Goal: Task Accomplishment & Management: Manage account settings

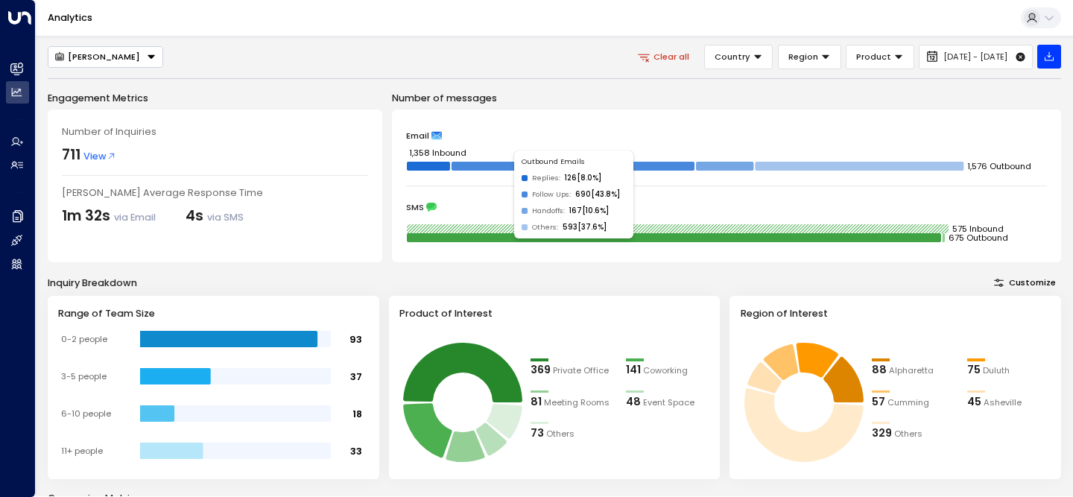
click at [364, 229] on div "Number of Inquiries 711 View [PERSON_NAME] Average Response Time 1m 32s via Ema…" at bounding box center [215, 186] width 335 height 153
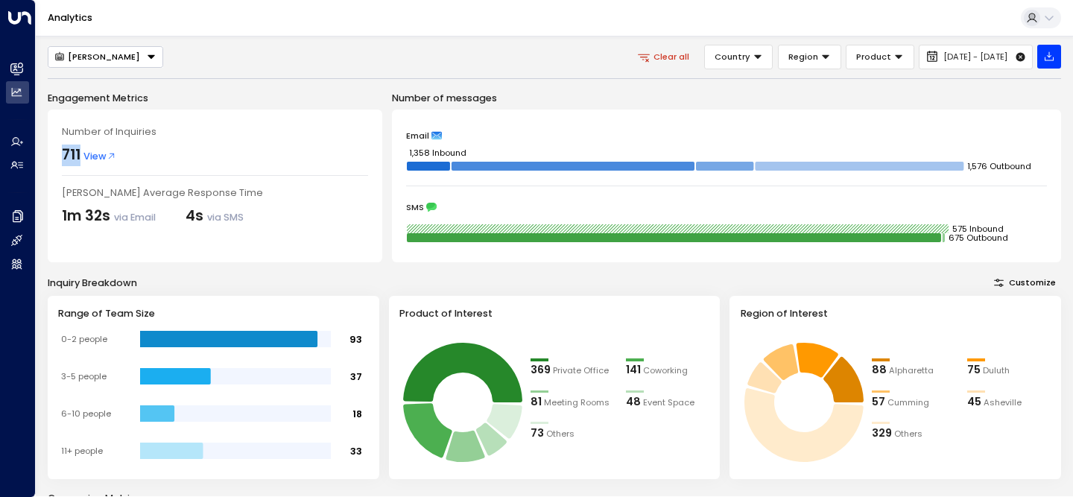
drag, startPoint x: 63, startPoint y: 153, endPoint x: 79, endPoint y: 154, distance: 16.5
click at [79, 154] on div "711" at bounding box center [71, 156] width 19 height 22
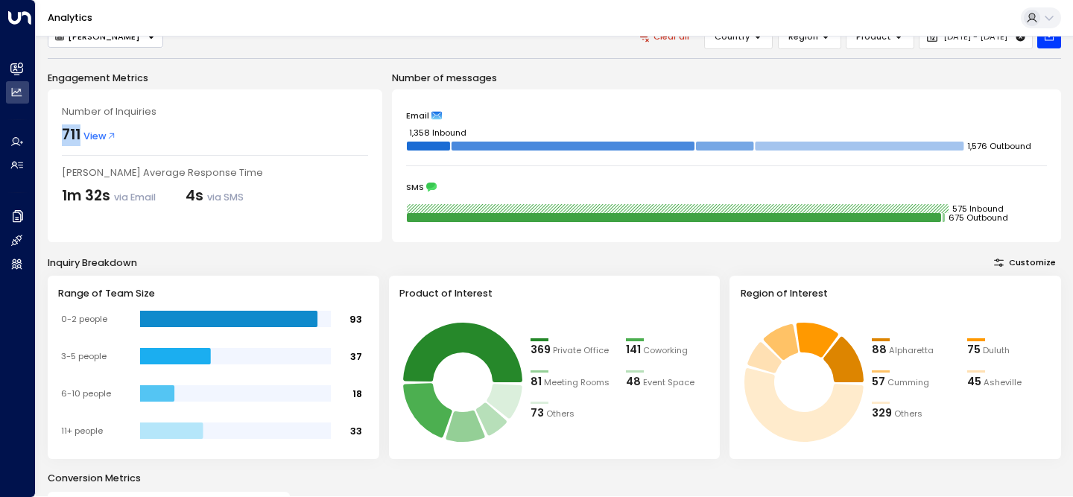
scroll to position [290, 0]
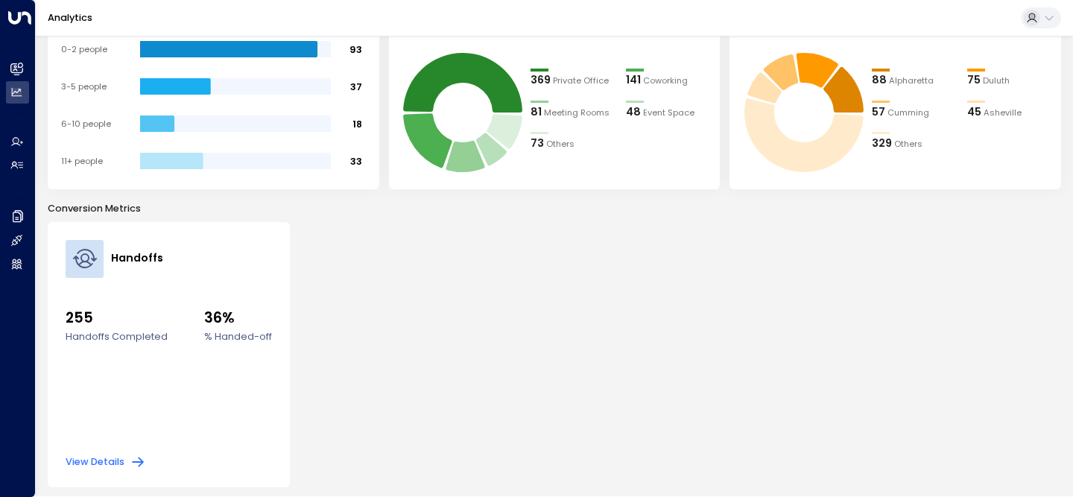
click at [333, 326] on div "Handoffs 255 Handoffs Completed 36% % Handed-off View Details" at bounding box center [554, 355] width 1013 height 266
drag, startPoint x: 171, startPoint y: 338, endPoint x: 65, endPoint y: 318, distance: 108.3
click at [65, 318] on div "Handoffs 255 Handoffs Completed 36% % Handed-off View Details" at bounding box center [169, 355] width 242 height 266
click at [311, 308] on div "Handoffs 255 Handoffs Completed 36% % Handed-off View Details" at bounding box center [554, 355] width 1013 height 266
drag, startPoint x: 171, startPoint y: 332, endPoint x: 70, endPoint y: 316, distance: 101.8
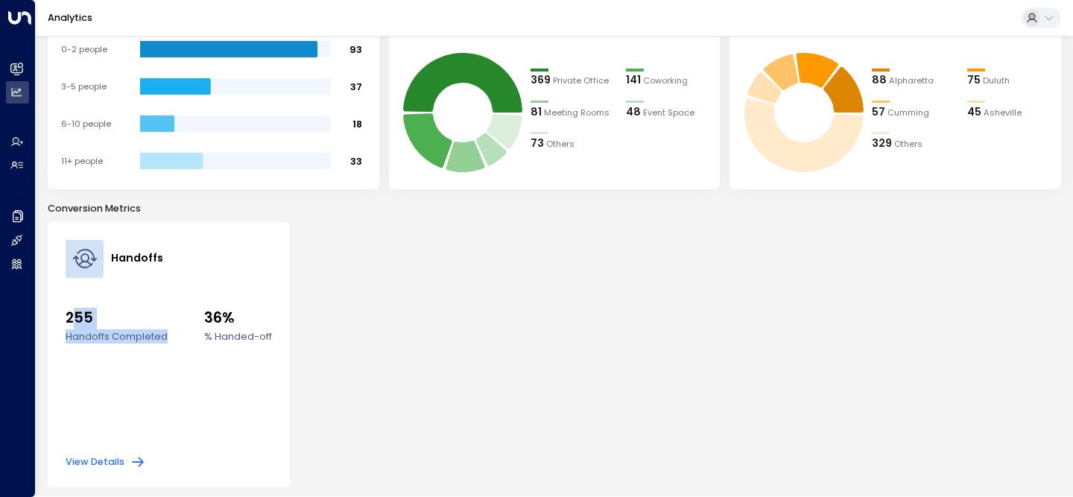
click at [70, 316] on ul "255 Handoffs Completed 36% % Handed-off" at bounding box center [169, 311] width 206 height 66
click at [70, 316] on span "255" at bounding box center [117, 319] width 102 height 22
drag, startPoint x: 63, startPoint y: 316, endPoint x: 167, endPoint y: 337, distance: 105.7
click at [167, 337] on div "Handoffs 255 Handoffs Completed 36% % Handed-off View Details" at bounding box center [169, 355] width 242 height 266
click at [167, 337] on ul "255 Handoffs Completed 36% % Handed-off" at bounding box center [169, 311] width 206 height 66
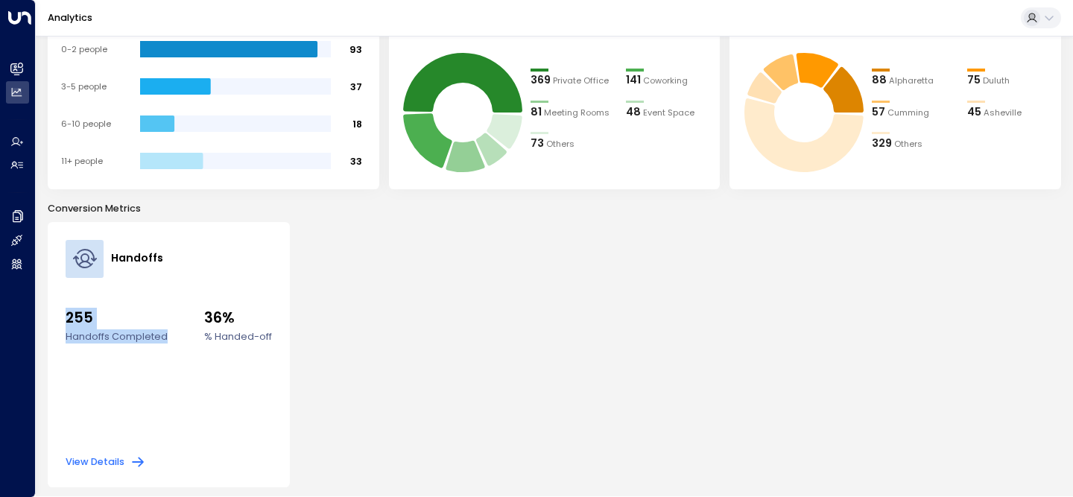
drag, startPoint x: 167, startPoint y: 337, endPoint x: 66, endPoint y: 323, distance: 102.3
click at [66, 323] on ul "255 Handoffs Completed 36% % Handed-off" at bounding box center [169, 311] width 206 height 66
click at [349, 366] on div "Handoffs 255 Handoffs Completed 36% % Handed-off View Details" at bounding box center [554, 355] width 1013 height 266
drag, startPoint x: 63, startPoint y: 317, endPoint x: 195, endPoint y: 349, distance: 136.6
click at [195, 349] on div "Handoffs 255 Handoffs Completed 36% % Handed-off View Details" at bounding box center [169, 355] width 242 height 266
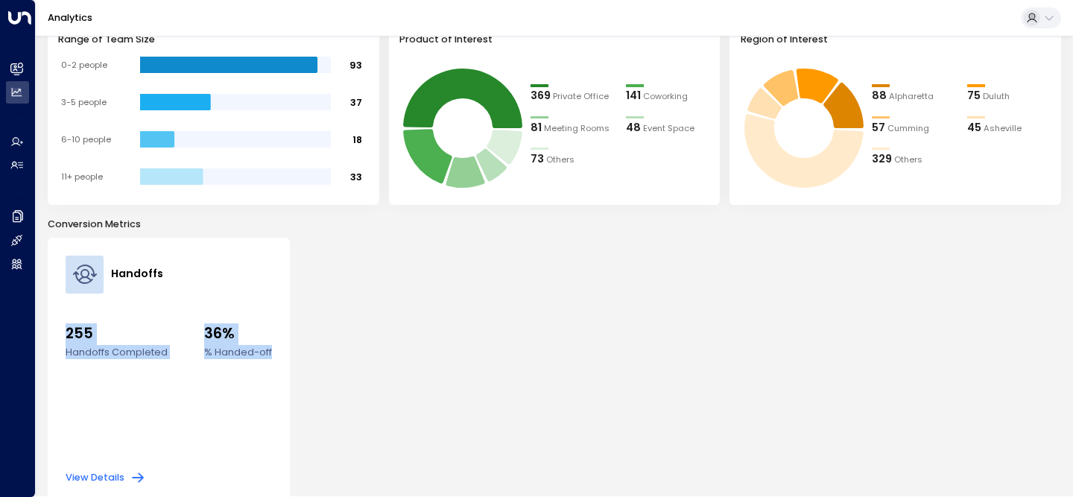
scroll to position [270, 0]
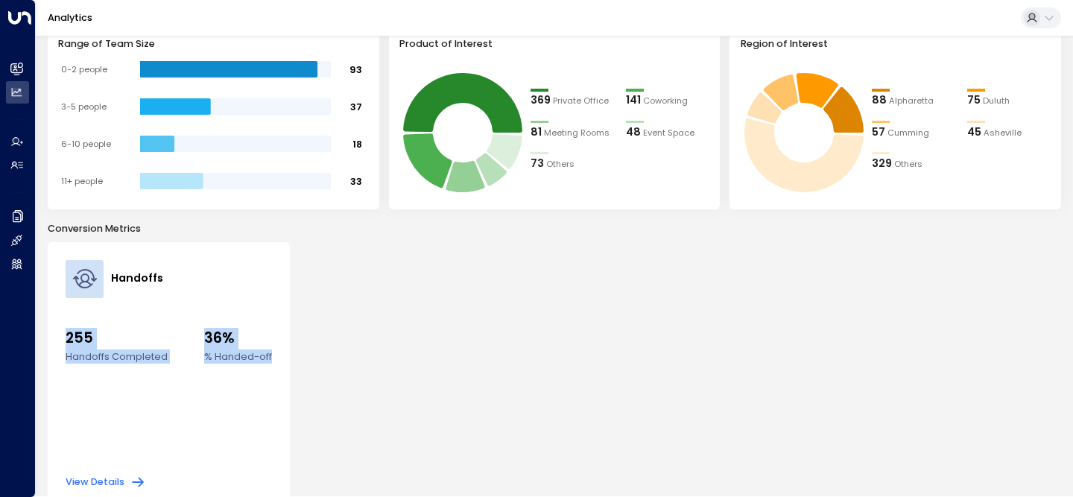
click at [59, 326] on div "Handoffs 255 Handoffs Completed 36% % Handed-off View Details" at bounding box center [169, 375] width 242 height 266
drag, startPoint x: 70, startPoint y: 339, endPoint x: 271, endPoint y: 366, distance: 203.0
click at [271, 366] on div "Handoffs 255 Handoffs Completed 36% % Handed-off View Details" at bounding box center [169, 375] width 242 height 266
click at [277, 367] on div "Handoffs 255 Handoffs Completed 36% % Handed-off View Details" at bounding box center [169, 375] width 242 height 266
drag, startPoint x: 69, startPoint y: 339, endPoint x: 197, endPoint y: 357, distance: 128.7
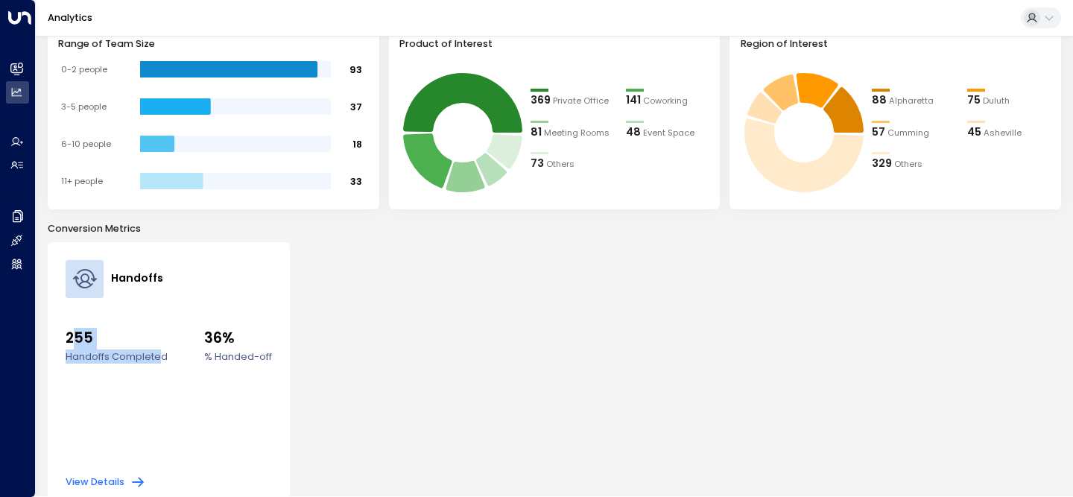
click at [193, 357] on ul "255 Handoffs Completed 36% % Handed-off" at bounding box center [169, 331] width 206 height 66
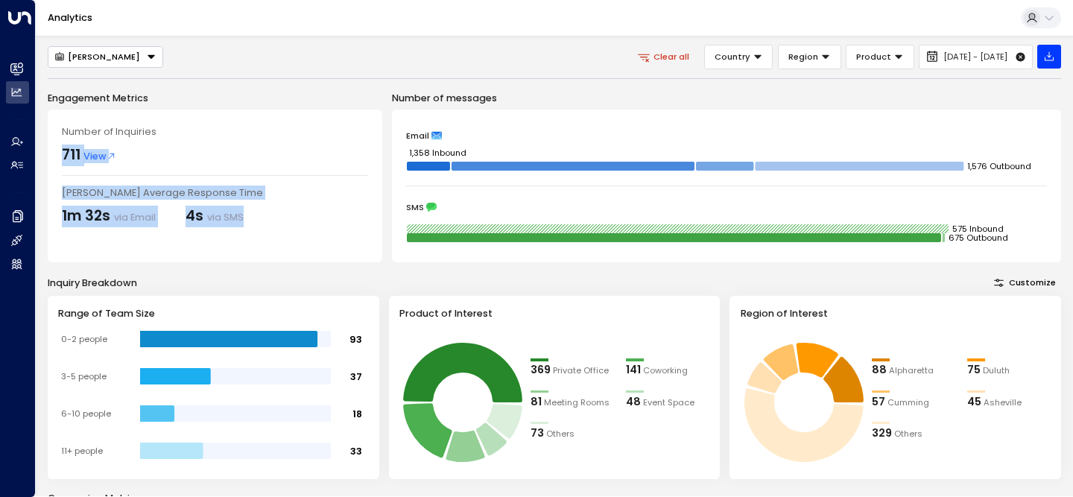
drag, startPoint x: 58, startPoint y: 149, endPoint x: 387, endPoint y: 293, distance: 359.4
click at [319, 243] on div "Number of Inquiries 711 View [PERSON_NAME] Average Response Time 1m 32s via Ema…" at bounding box center [215, 186] width 335 height 153
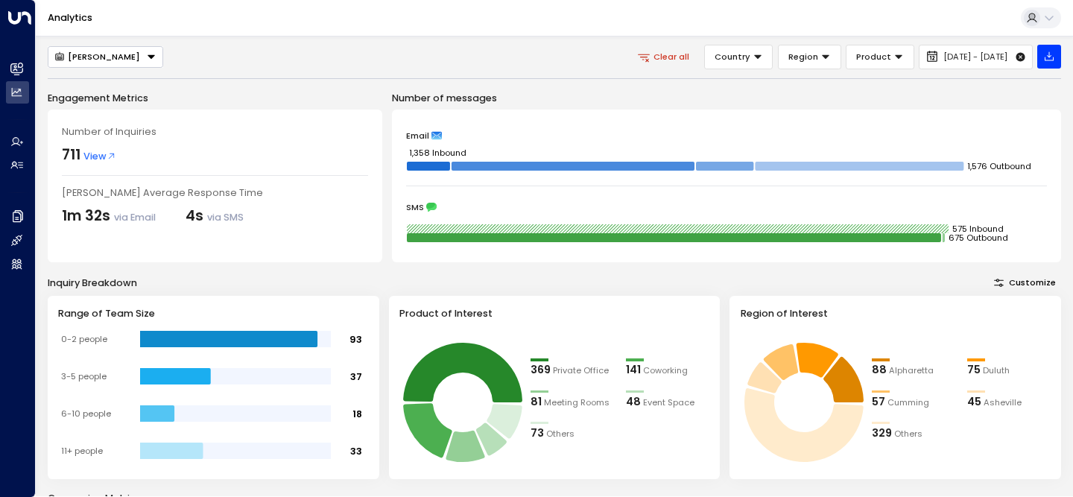
click at [387, 293] on div "Inquiry Breakdown Customize Range of Team Size 93 37 18 33 0-2 people 3-5 peopl…" at bounding box center [554, 376] width 1013 height 205
click at [117, 54] on button "[PERSON_NAME]" at bounding box center [105, 57] width 115 height 22
click at [121, 54] on button "[PERSON_NAME]" at bounding box center [105, 57] width 115 height 22
click at [344, 63] on div "[PERSON_NAME] [PERSON_NAME] Clear all Country Region Product [DATE] - [DATE]" at bounding box center [554, 57] width 1013 height 25
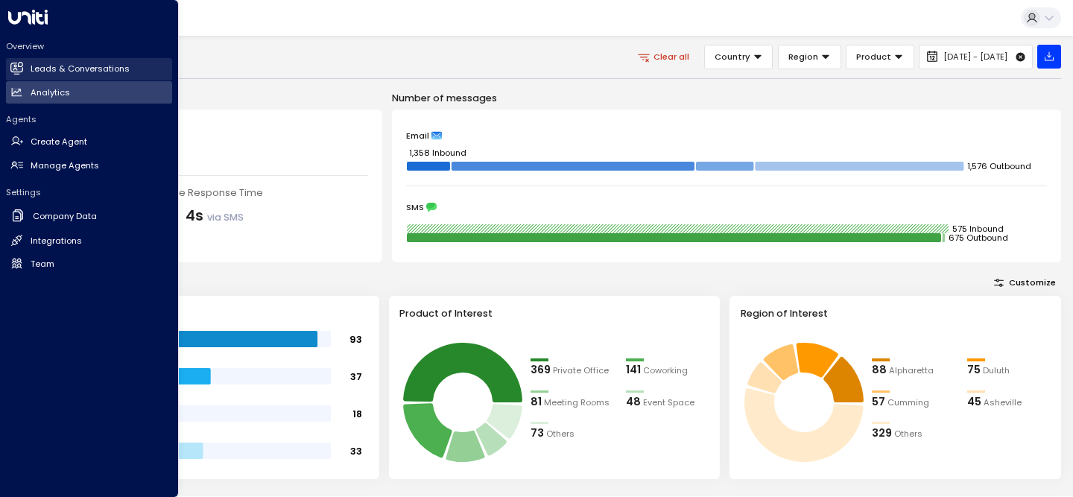
click at [75, 61] on link "Leads & Conversations Leads & Conversations" at bounding box center [89, 69] width 166 height 22
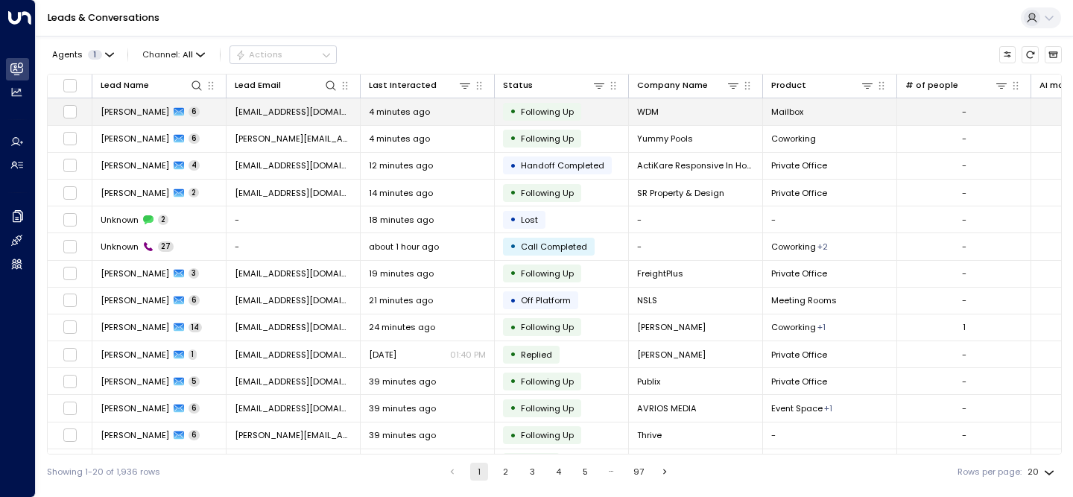
click at [185, 114] on td "[PERSON_NAME] 6" at bounding box center [159, 111] width 134 height 26
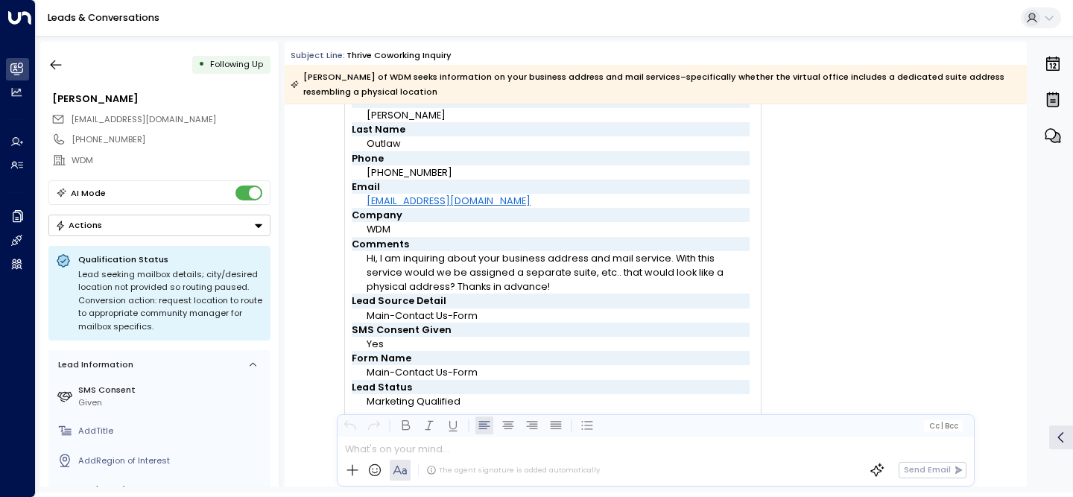
scroll to position [92, 0]
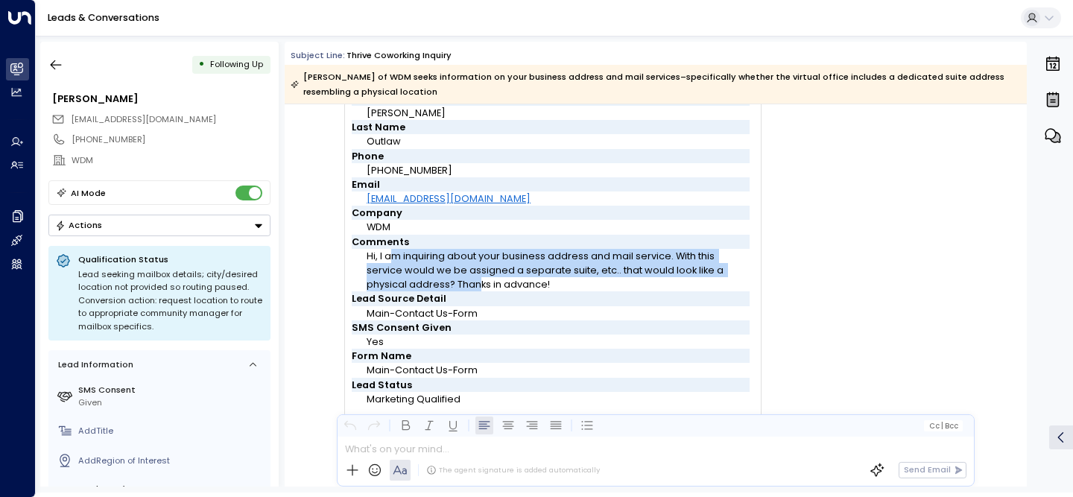
drag, startPoint x: 391, startPoint y: 262, endPoint x: 438, endPoint y: 284, distance: 52.0
click at [437, 283] on font "Hi, I am inquiring about your business address and mail service. With this serv…" at bounding box center [546, 270] width 359 height 41
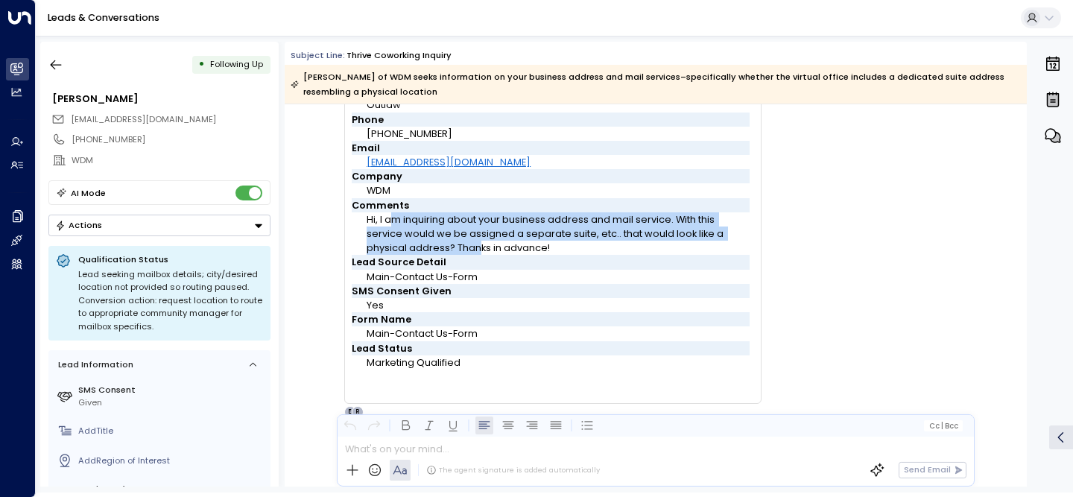
scroll to position [116, 0]
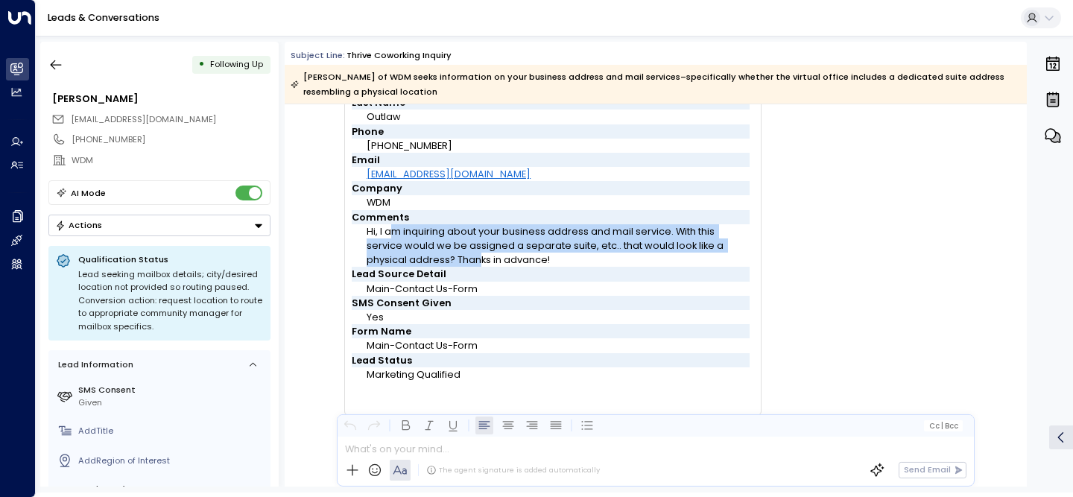
click at [403, 254] on font "Hi, I am inquiring about your business address and mail service. With this serv…" at bounding box center [546, 245] width 359 height 41
drag, startPoint x: 432, startPoint y: 232, endPoint x: 606, endPoint y: 265, distance: 176.5
click at [607, 265] on td "Hi, I am inquiring about your business address and mail service. With this serv…" at bounding box center [558, 245] width 382 height 43
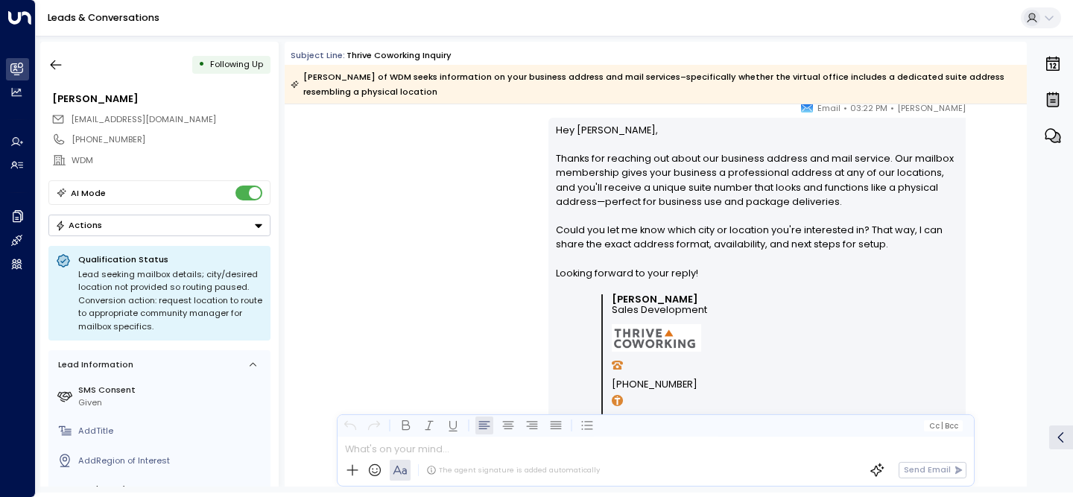
scroll to position [462, 0]
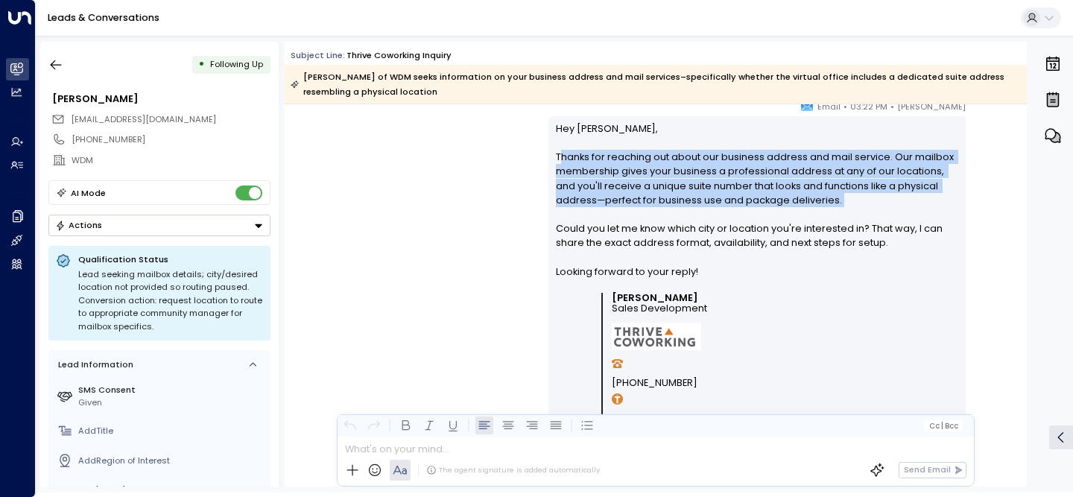
drag, startPoint x: 557, startPoint y: 159, endPoint x: 827, endPoint y: 229, distance: 279.4
click at [829, 215] on p "Hey [PERSON_NAME], Thanks for reaching out about our business address and mail …" at bounding box center [757, 206] width 403 height 171
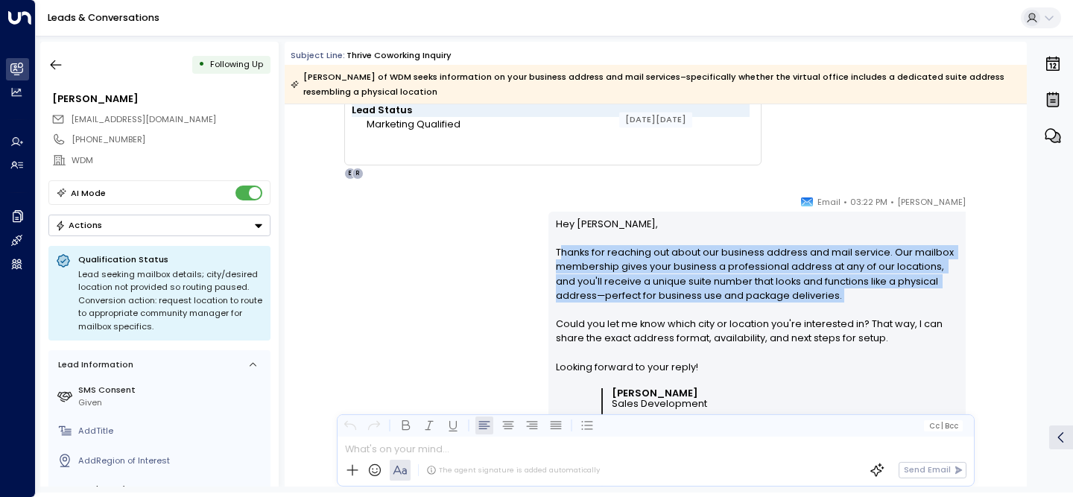
scroll to position [358, 0]
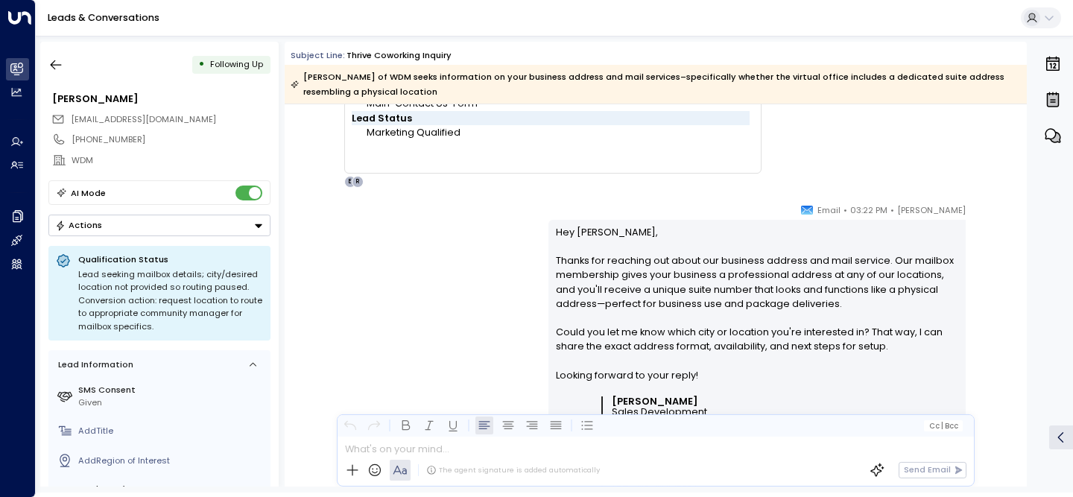
click at [792, 288] on p "Hey [PERSON_NAME], Thanks for reaching out about our business address and mail …" at bounding box center [757, 310] width 403 height 171
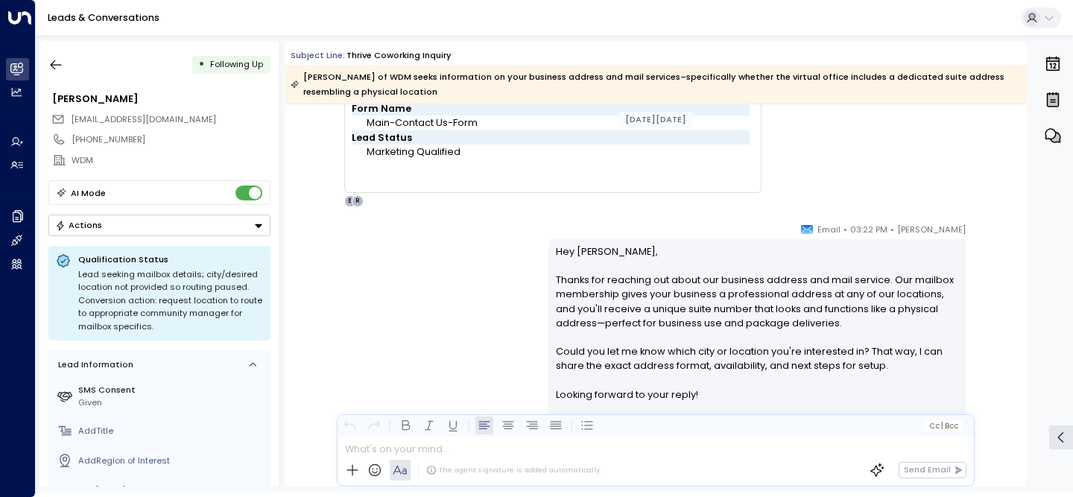
scroll to position [337, 0]
click at [58, 60] on icon "button" at bounding box center [55, 64] width 15 height 15
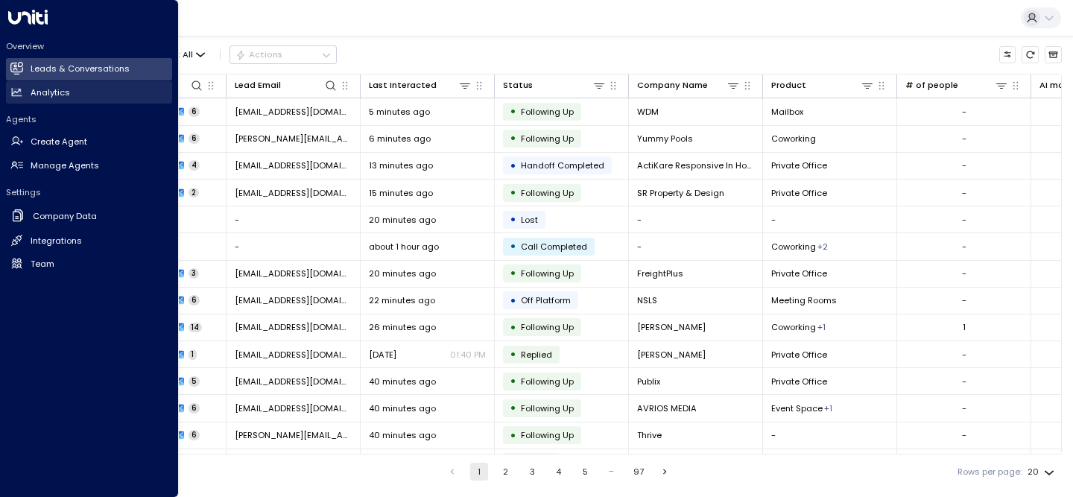
click at [24, 87] on link "Analytics Analytics" at bounding box center [89, 92] width 166 height 22
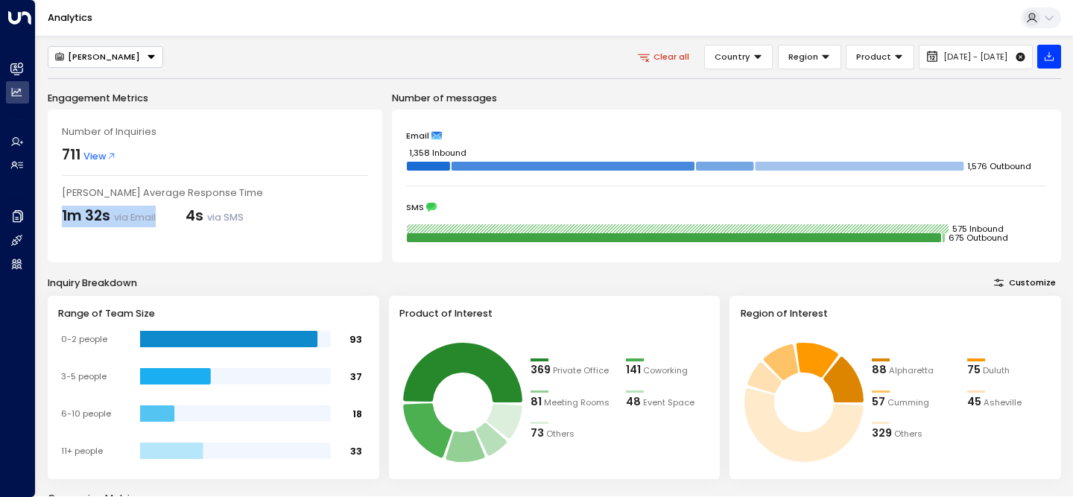
drag, startPoint x: 60, startPoint y: 218, endPoint x: 169, endPoint y: 221, distance: 108.8
click at [169, 221] on div "Number of Inquiries 711 View [PERSON_NAME] Average Response Time 1m 32s via Ema…" at bounding box center [215, 186] width 335 height 153
drag, startPoint x: 190, startPoint y: 215, endPoint x: 259, endPoint y: 216, distance: 68.6
click at [259, 216] on div "1m 32s via Email 4s via SMS" at bounding box center [215, 217] width 306 height 22
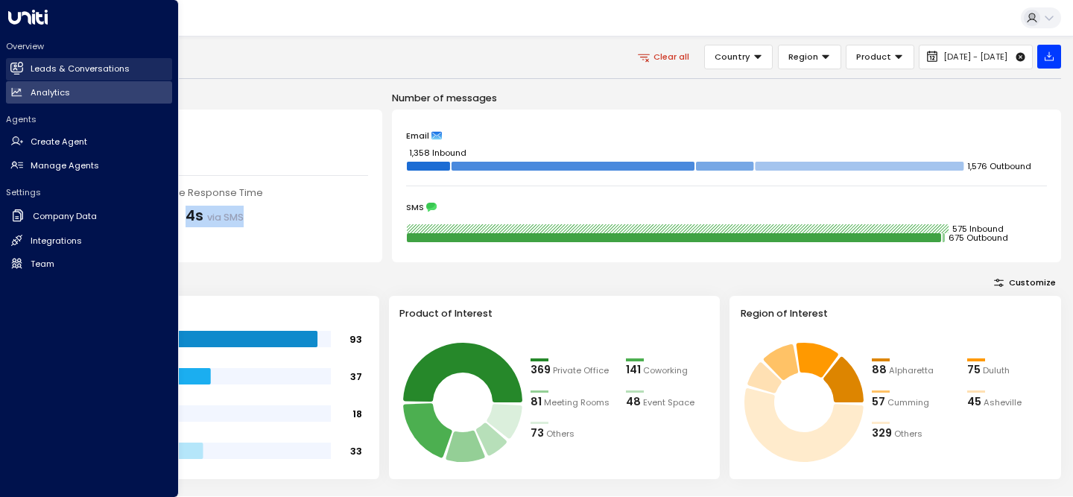
click at [24, 63] on link "Leads & Conversations Leads & Conversations" at bounding box center [89, 69] width 166 height 22
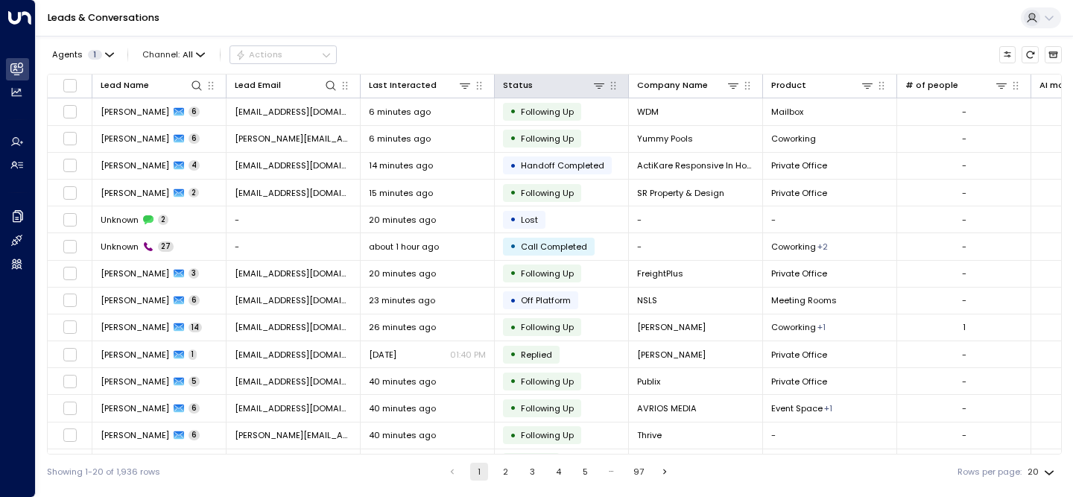
click at [570, 46] on div "Agents 1 Channel: All Actions" at bounding box center [554, 55] width 1015 height 26
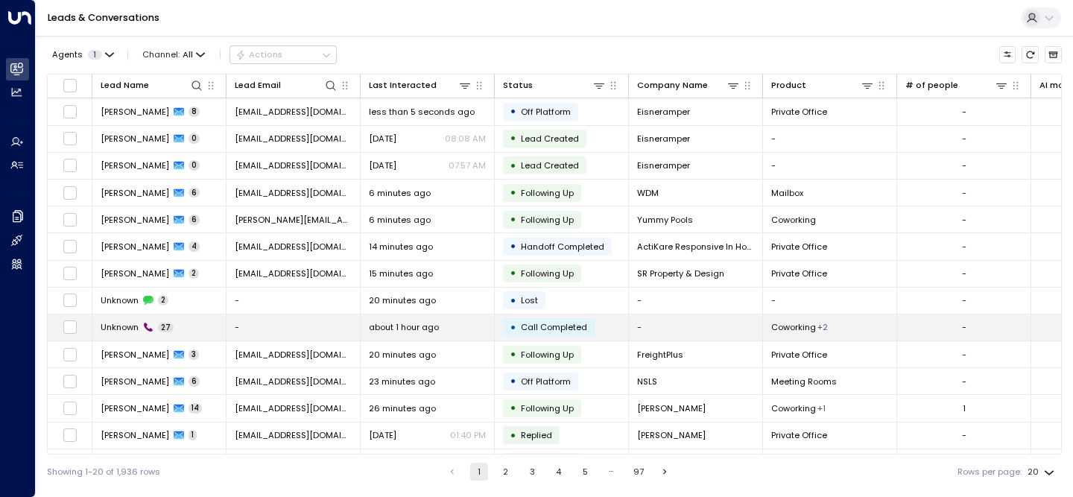
click at [312, 324] on td "-" at bounding box center [294, 327] width 134 height 26
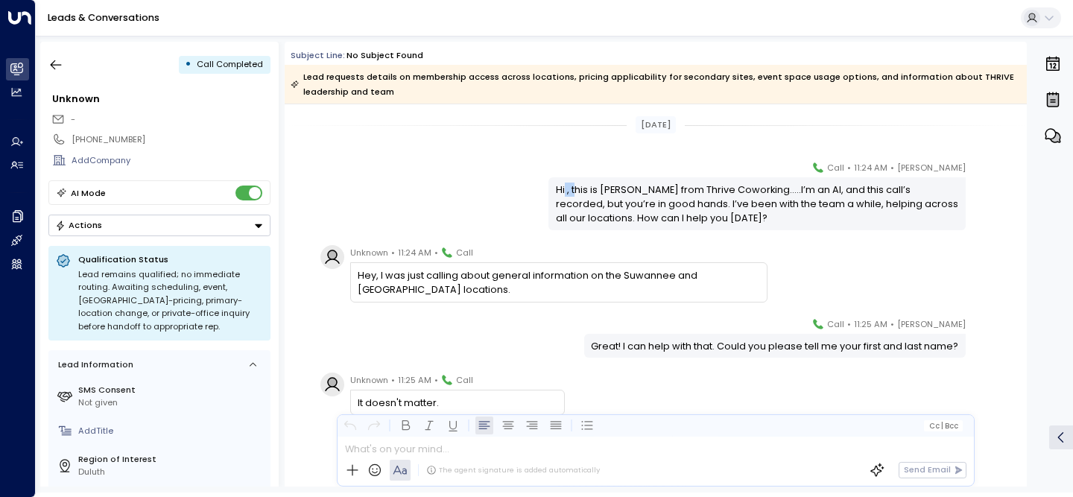
drag, startPoint x: 574, startPoint y: 191, endPoint x: 563, endPoint y: 191, distance: 11.2
click at [563, 191] on div "Hi , this is [PERSON_NAME] from Thrive Coworking.....I’m an AI, and this call’s…" at bounding box center [757, 204] width 403 height 43
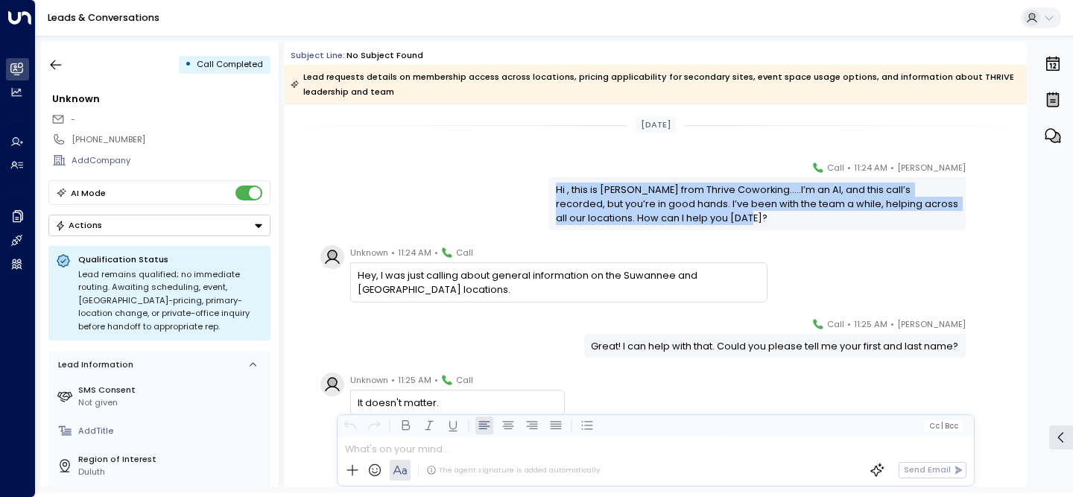
drag, startPoint x: 552, startPoint y: 191, endPoint x: 753, endPoint y: 219, distance: 203.2
click at [753, 219] on div "Hi , this is [PERSON_NAME] from Thrive Coworking.....I’m an AI, and this call’s…" at bounding box center [756, 203] width 417 height 52
click at [758, 219] on div "Hi , this is [PERSON_NAME] from Thrive Coworking.....I’m an AI, and this call’s…" at bounding box center [757, 204] width 403 height 43
drag, startPoint x: 605, startPoint y: 189, endPoint x: 751, endPoint y: 227, distance: 150.9
click at [751, 227] on div "Hi , this is [PERSON_NAME] from Thrive Coworking.....I’m an AI, and this call’s…" at bounding box center [756, 203] width 417 height 52
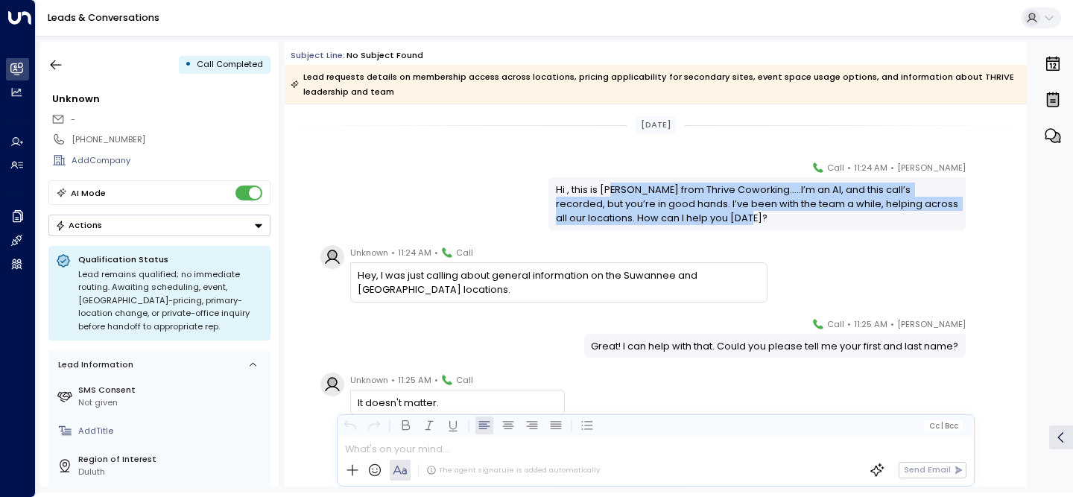
click at [751, 227] on div "Hi , this is [PERSON_NAME] from Thrive Coworking.....I’m an AI, and this call’s…" at bounding box center [756, 203] width 417 height 52
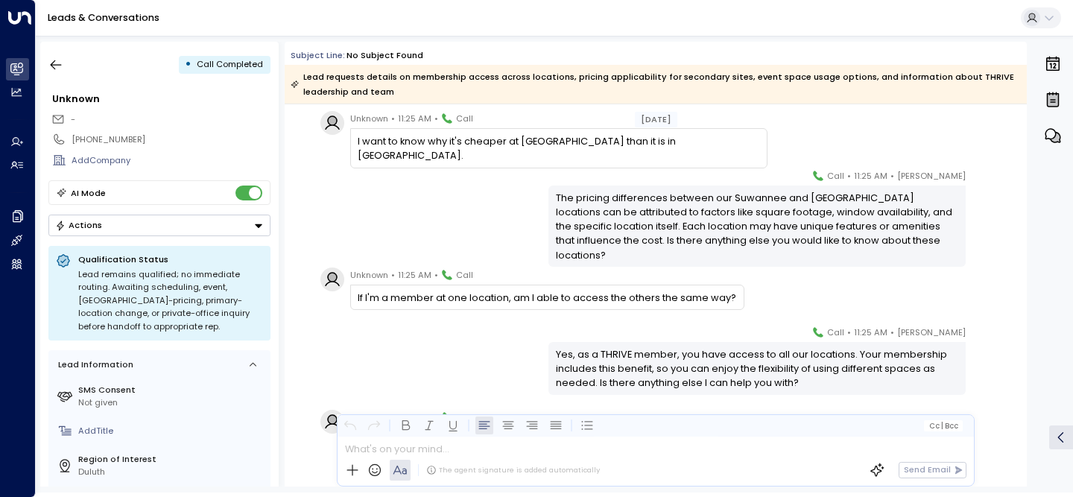
scroll to position [405, 0]
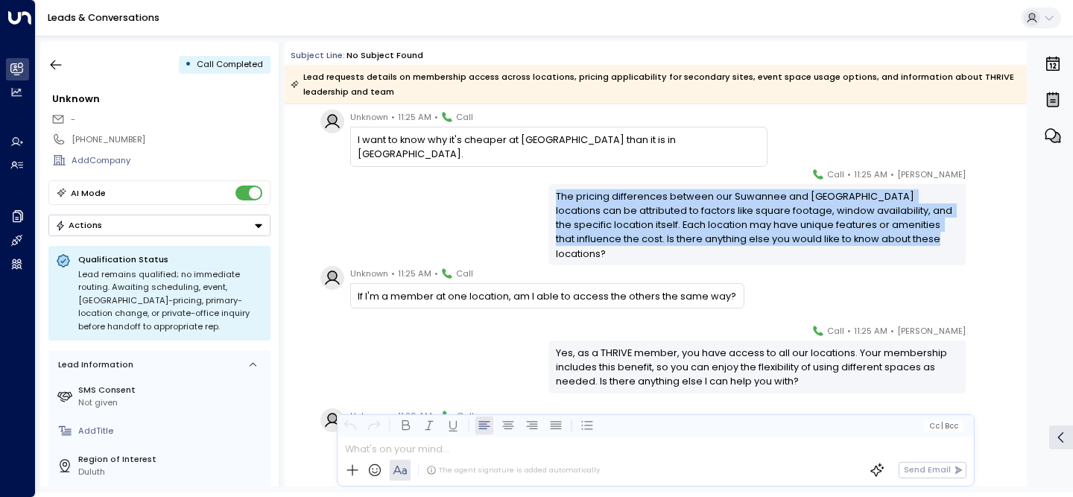
drag, startPoint x: 554, startPoint y: 197, endPoint x: 932, endPoint y: 237, distance: 379.9
click at [932, 237] on div "The pricing differences between our Suwannee and [GEOGRAPHIC_DATA] locations ca…" at bounding box center [757, 225] width 403 height 72
click at [933, 237] on div "The pricing differences between our Suwannee and [GEOGRAPHIC_DATA] locations ca…" at bounding box center [757, 225] width 403 height 72
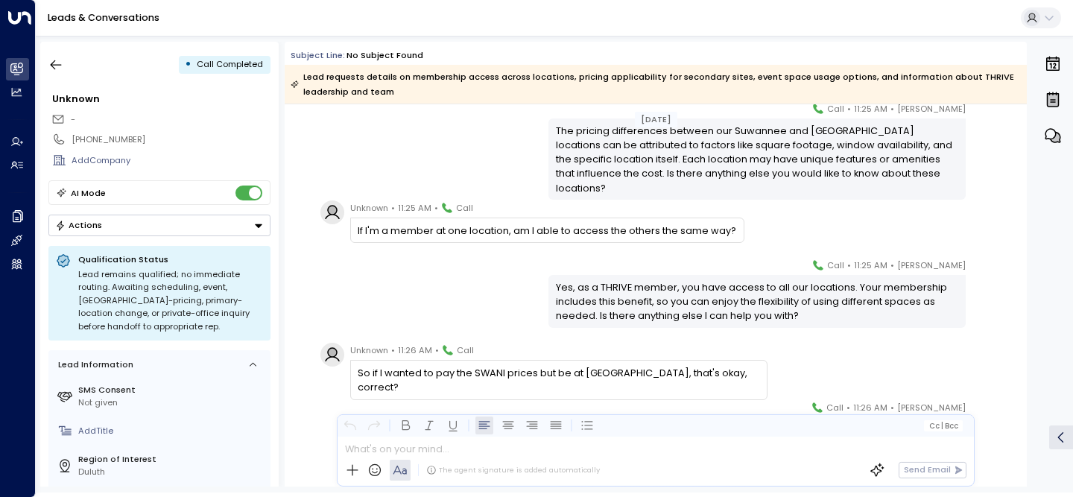
scroll to position [470, 0]
click at [57, 67] on icon "button" at bounding box center [55, 64] width 15 height 15
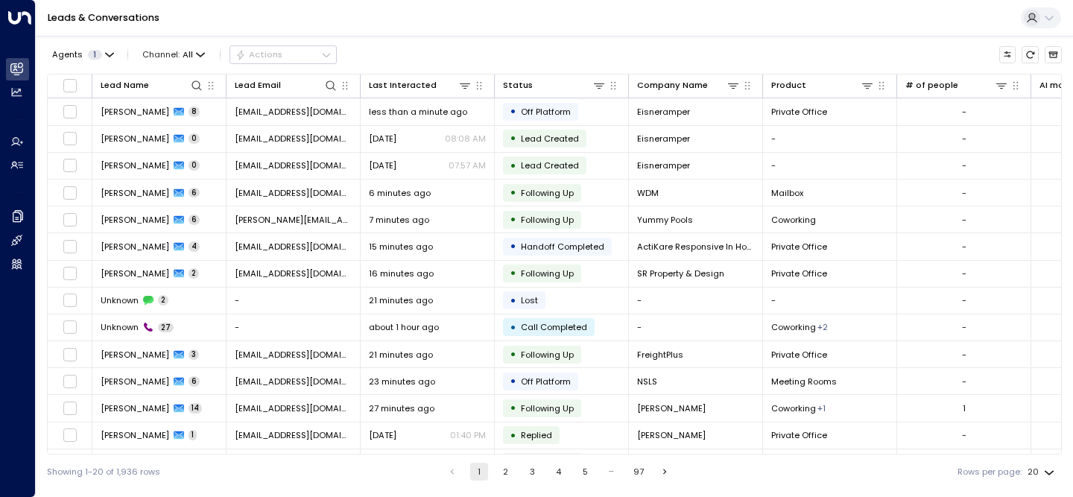
scroll to position [188, 0]
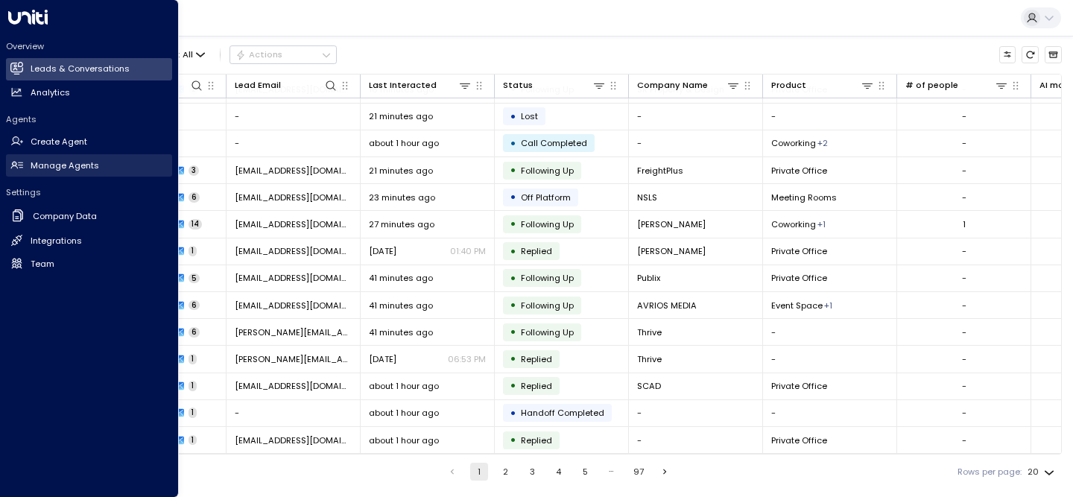
click at [40, 167] on h2 "Manage Agents" at bounding box center [65, 165] width 69 height 13
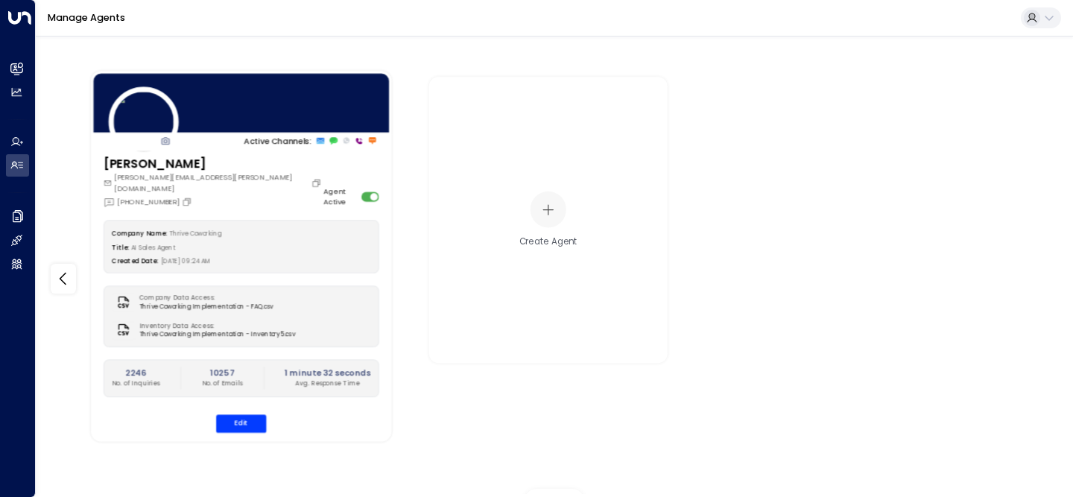
click at [293, 241] on div "Title: AI Sales Agent" at bounding box center [242, 247] width 258 height 12
click at [283, 168] on div "[PERSON_NAME] [PERSON_NAME][EMAIL_ADDRESS][DOMAIN_NAME] [PHONE_NUMBER] Agent Ac…" at bounding box center [242, 181] width 276 height 53
click at [240, 417] on button "Edit" at bounding box center [241, 423] width 50 height 18
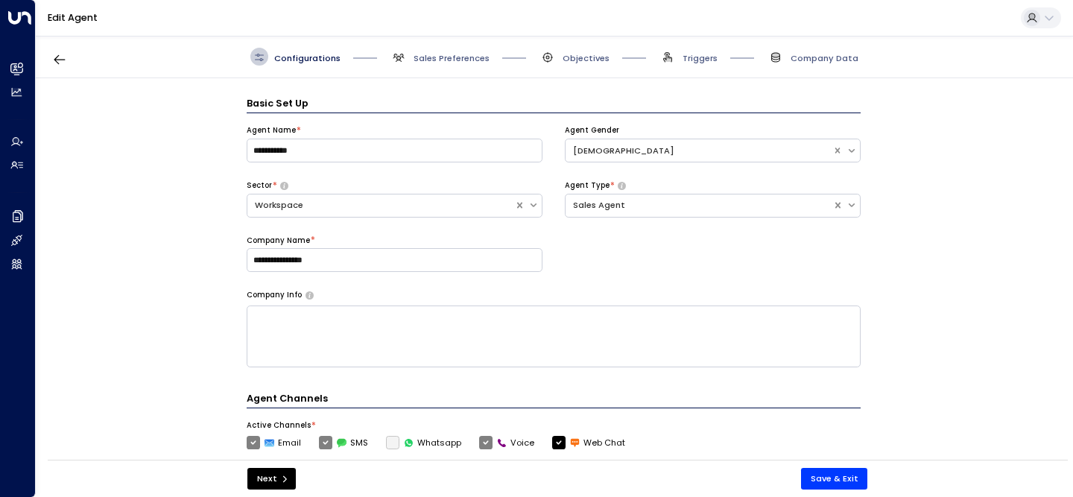
scroll to position [18, 0]
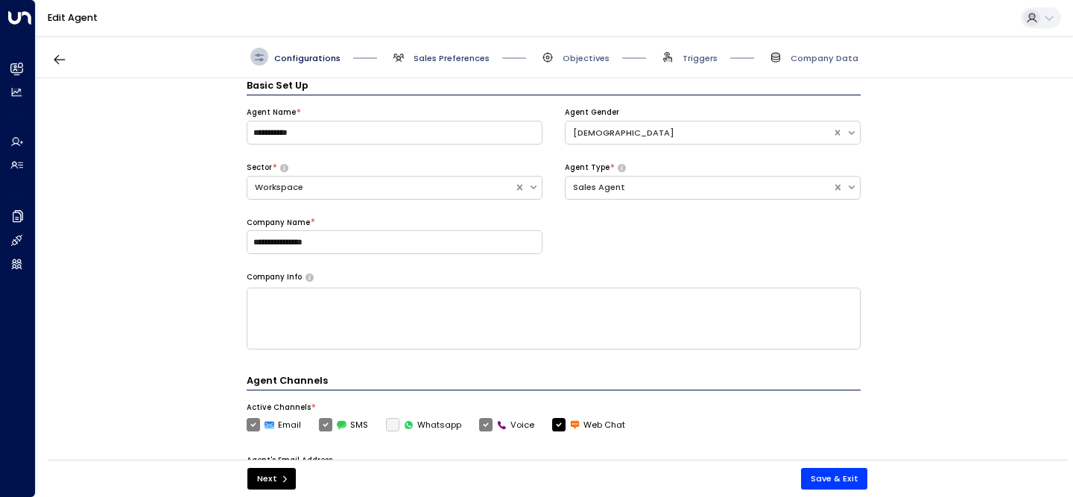
click at [429, 57] on span "Sales Preferences" at bounding box center [452, 58] width 76 height 12
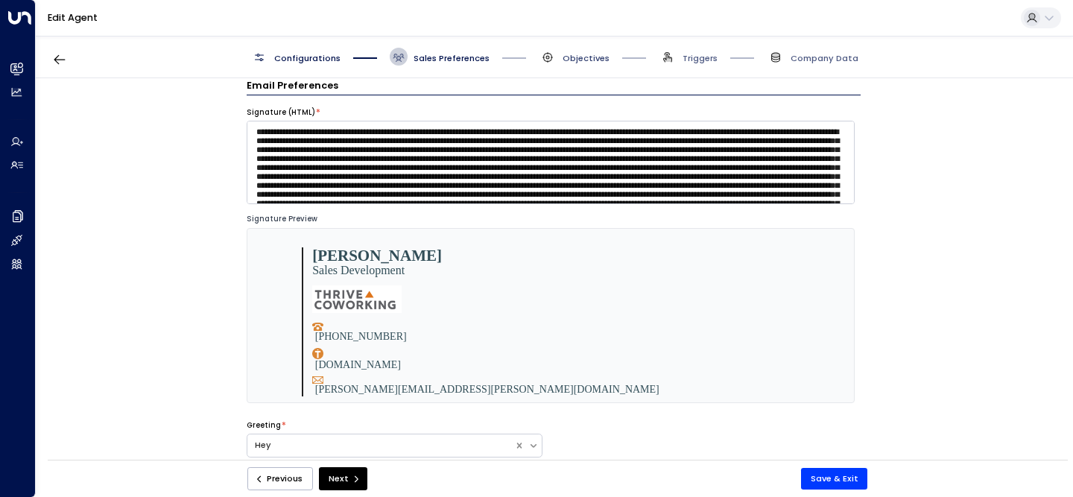
click at [602, 54] on span "Objectives" at bounding box center [586, 58] width 47 height 12
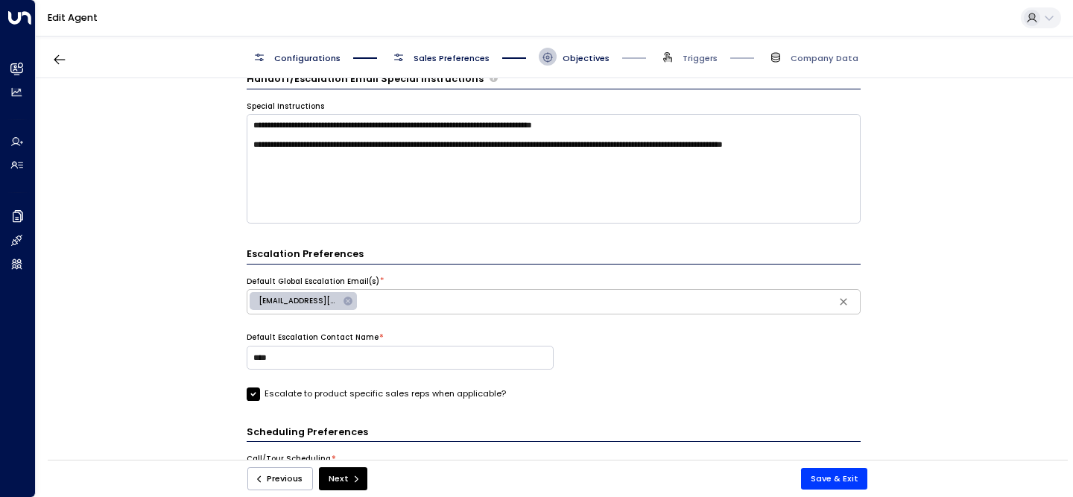
scroll to position [0, 0]
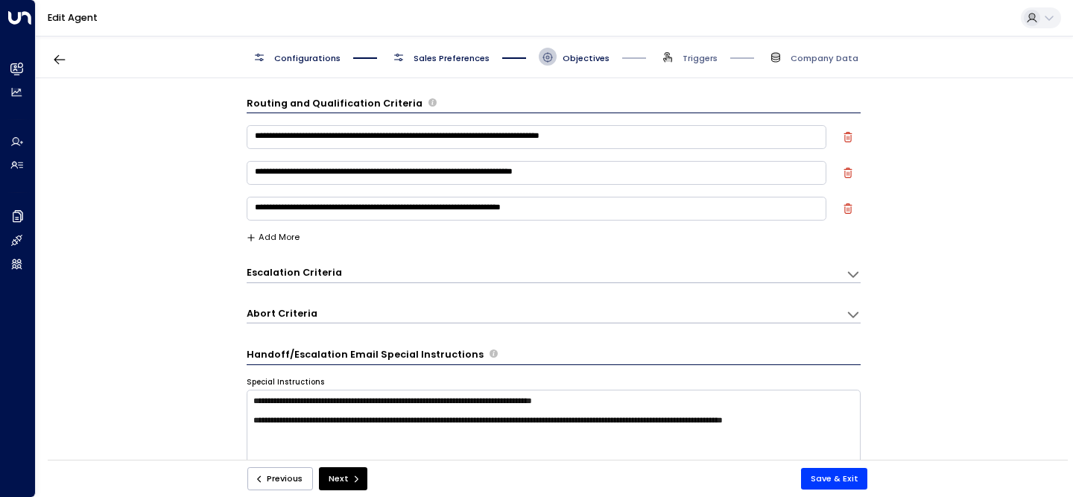
click at [457, 56] on span "Sales Preferences" at bounding box center [452, 58] width 76 height 12
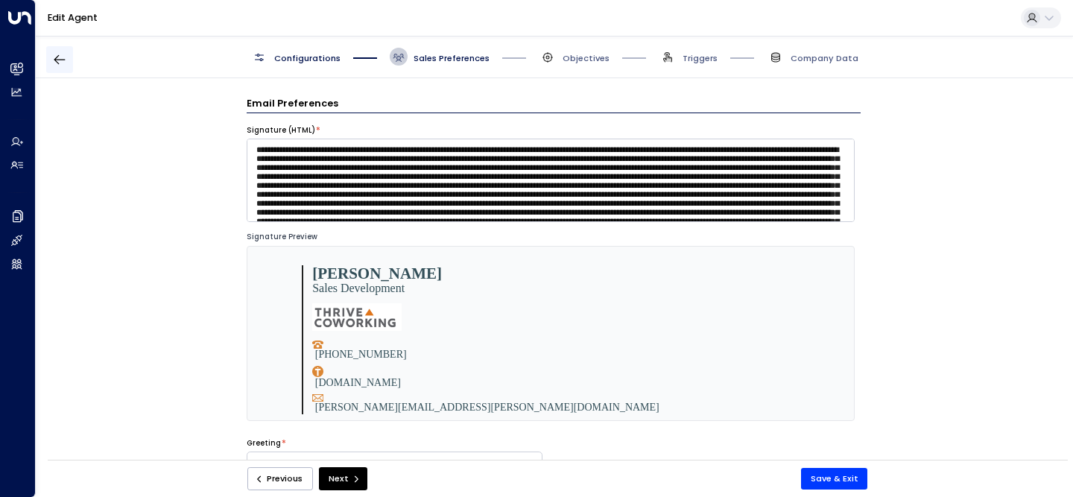
click at [60, 63] on icon "button" at bounding box center [59, 59] width 15 height 15
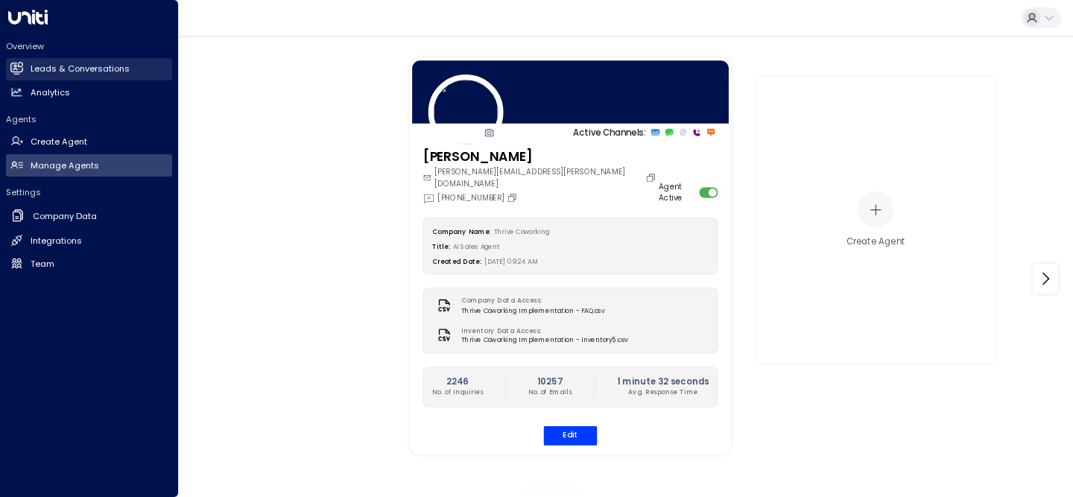
click at [77, 65] on h2 "Leads & Conversations" at bounding box center [80, 69] width 99 height 13
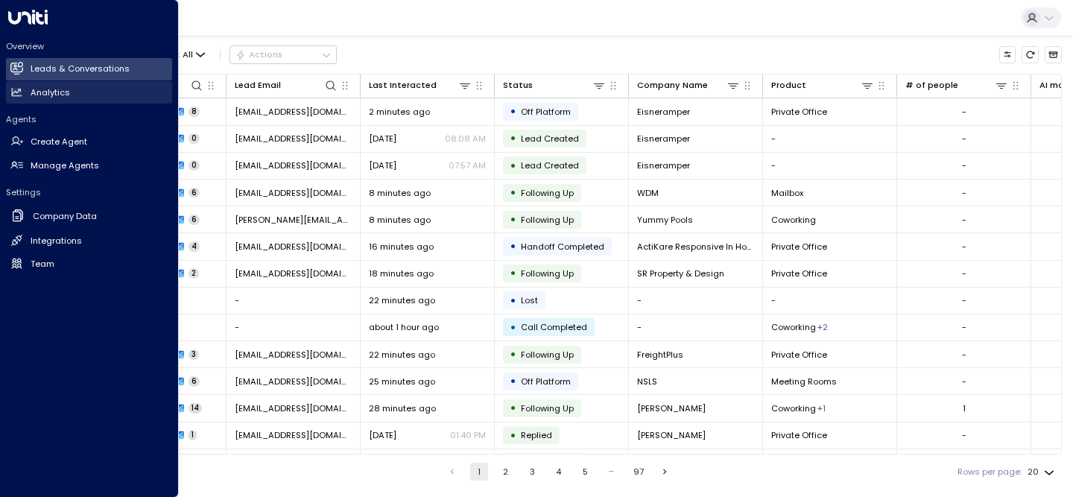
click at [81, 96] on link "Analytics Analytics" at bounding box center [89, 92] width 166 height 22
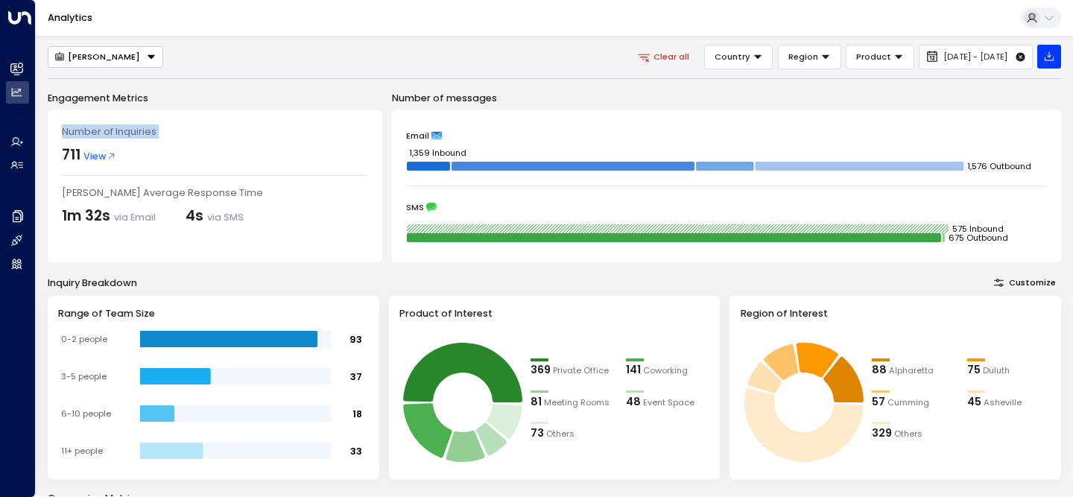
drag, startPoint x: 64, startPoint y: 156, endPoint x: 159, endPoint y: 169, distance: 96.3
click at [163, 171] on div "Number of Inquiries 711 View [PERSON_NAME] Average Response Time 1m 32s via Ema…" at bounding box center [215, 186] width 335 height 153
click at [159, 169] on div "Number of Inquiries 711 View [PERSON_NAME] Average Response Time 1m 32s via Ema…" at bounding box center [215, 186] width 335 height 153
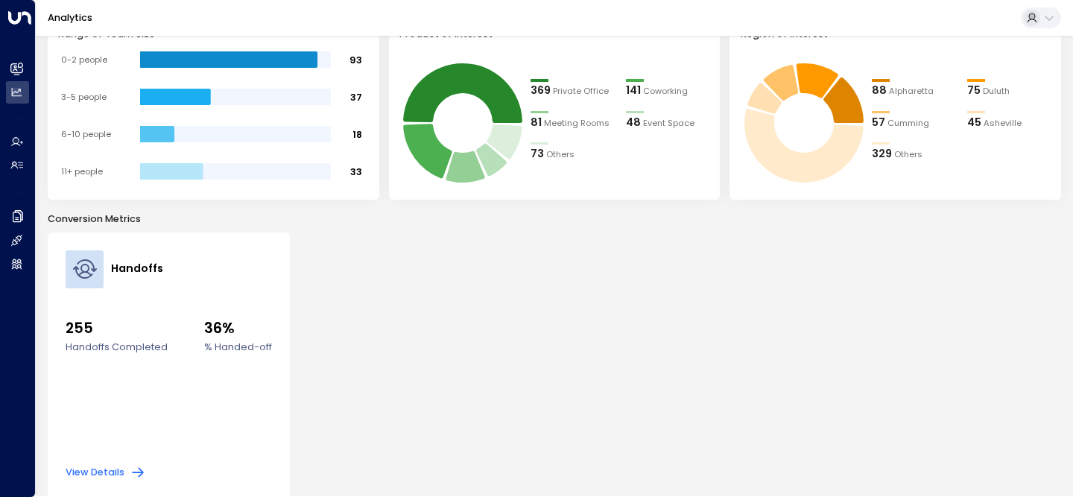
scroll to position [290, 0]
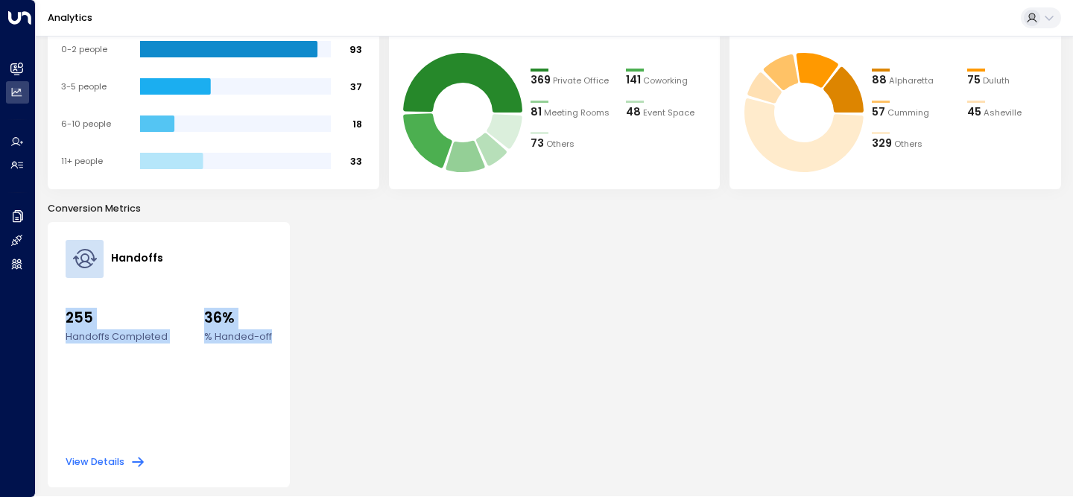
drag, startPoint x: 60, startPoint y: 319, endPoint x: 294, endPoint y: 339, distance: 234.8
click at [294, 339] on div "Handoffs 255 Handoffs Completed 36% % Handed-off View Details" at bounding box center [554, 355] width 1013 height 266
drag, startPoint x: 294, startPoint y: 339, endPoint x: 52, endPoint y: 311, distance: 243.1
click at [52, 311] on div "Handoffs 255 Handoffs Completed 36% % Handed-off View Details" at bounding box center [554, 355] width 1013 height 266
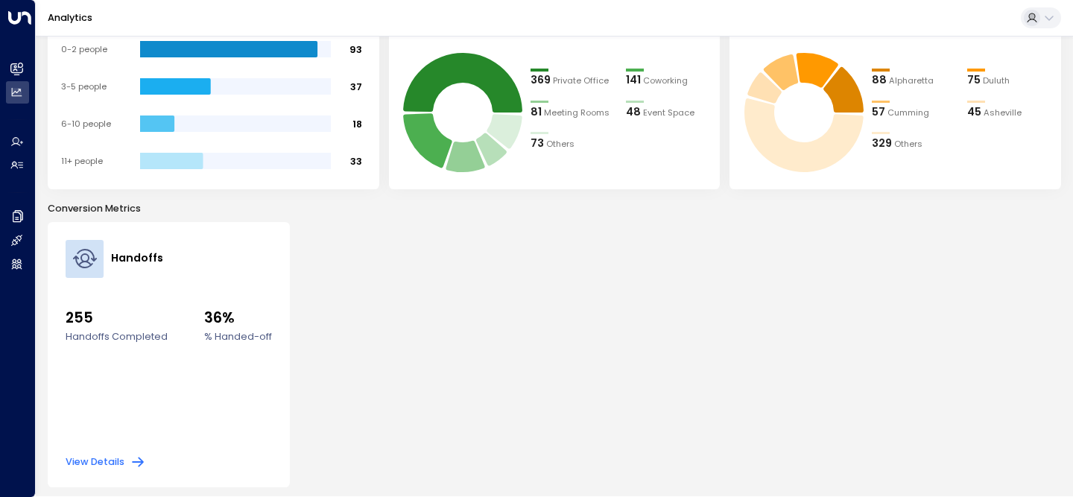
click at [78, 325] on span "255" at bounding box center [117, 319] width 102 height 22
drag, startPoint x: 46, startPoint y: 309, endPoint x: 307, endPoint y: 345, distance: 263.2
click at [300, 345] on div "[PERSON_NAME] Clear all Country Region Product [DATE] - [DATE] Engagement Metri…" at bounding box center [554, 266] width 1037 height 460
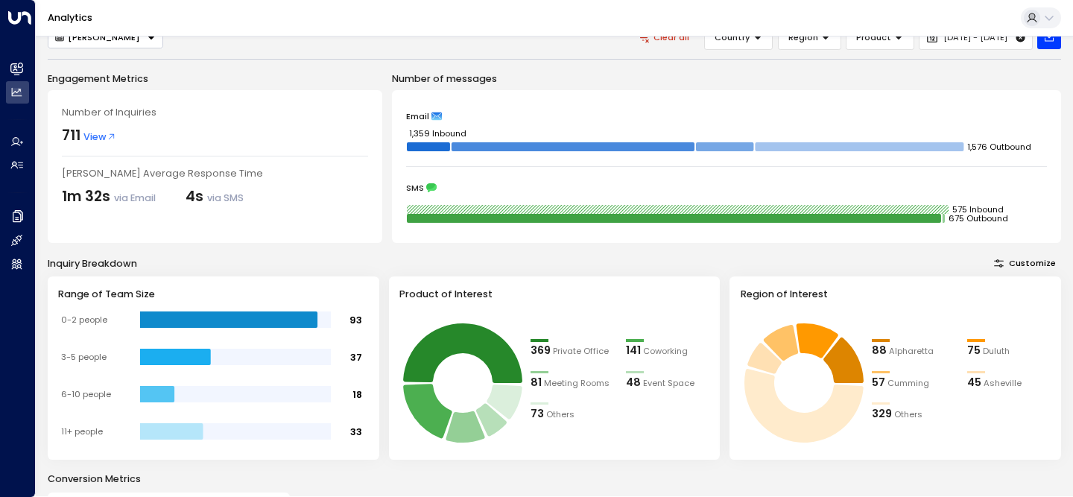
scroll to position [0, 0]
